Goal: Task Accomplishment & Management: Use online tool/utility

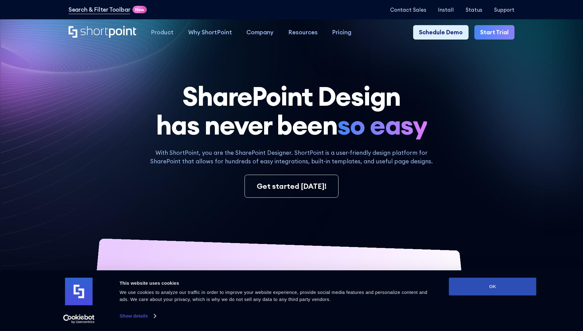
click at [493, 286] on button "OK" at bounding box center [493, 286] width 88 height 18
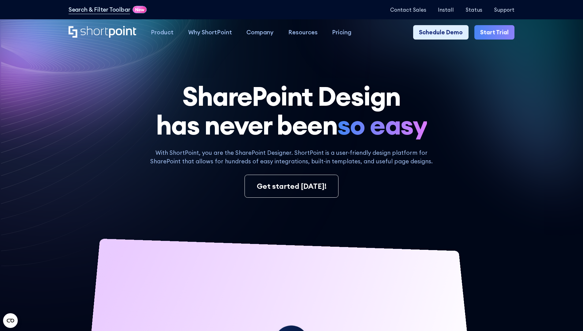
click at [497, 32] on link "Start Trial" at bounding box center [495, 32] width 40 height 15
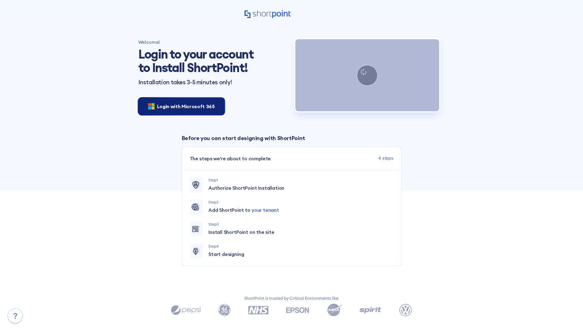
click at [180, 106] on span "Login with Microsoft 365" at bounding box center [186, 106] width 58 height 7
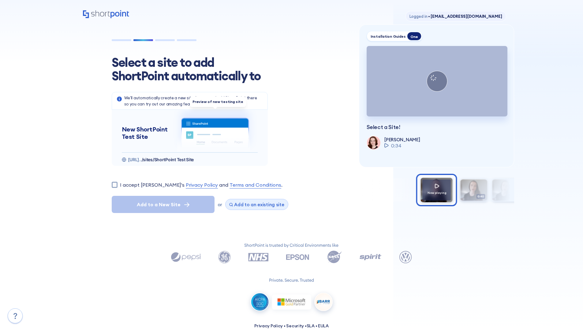
click at [254, 204] on span "Add to an existing site" at bounding box center [259, 204] width 50 height 6
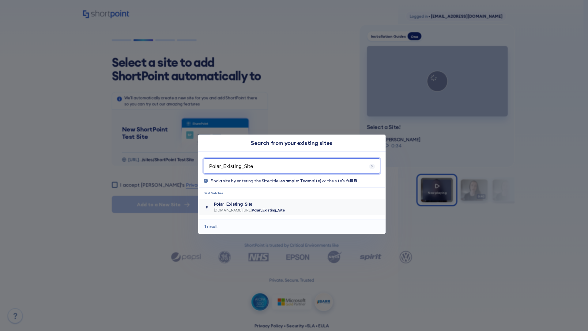
click at [267, 204] on p "Polar_Existing_Site" at bounding box center [249, 204] width 71 height 6
click at [117, 182] on input "I accept ShortPoint's Privacy Policy and Terms and Conditions ." at bounding box center [115, 185] width 6 height 6
checkbox input "true"
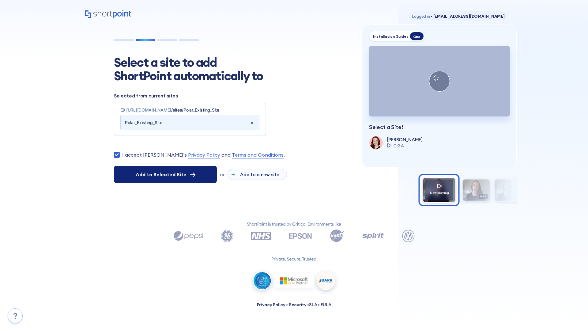
click at [165, 178] on span "Add to Selected Site" at bounding box center [161, 174] width 51 height 7
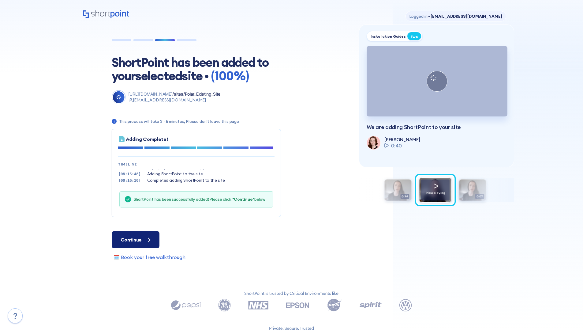
click at [135, 239] on span "Continue" at bounding box center [131, 239] width 21 height 7
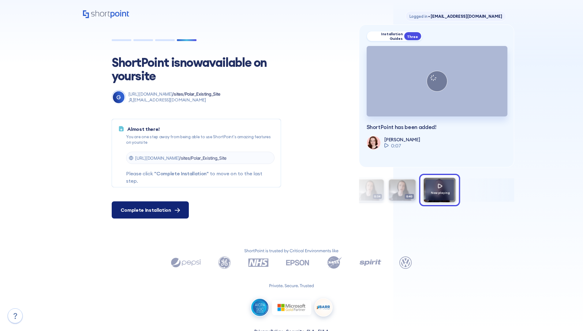
click at [149, 210] on span "Complete Installation" at bounding box center [146, 209] width 51 height 7
